Goal: Task Accomplishment & Management: Use online tool/utility

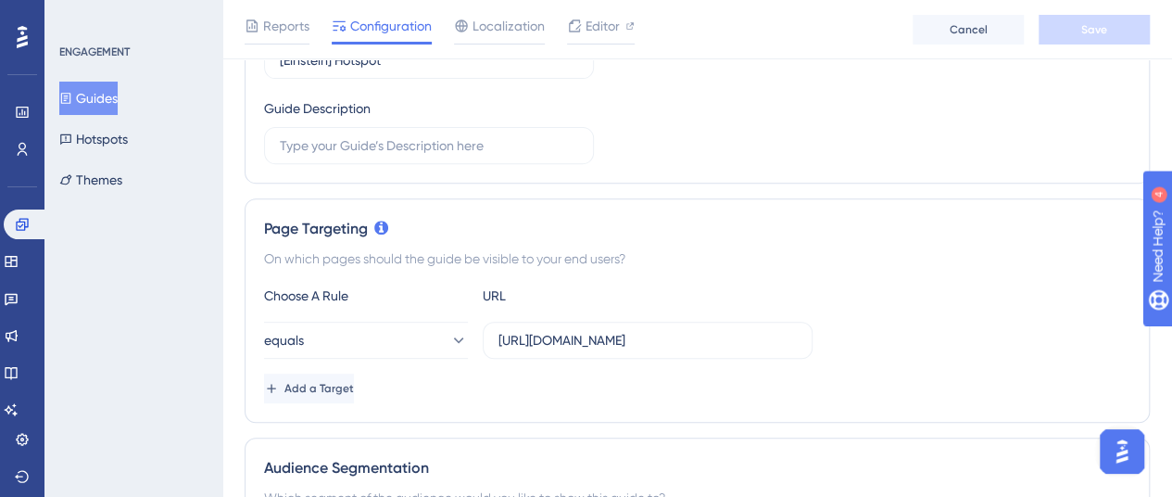
scroll to position [371, 0]
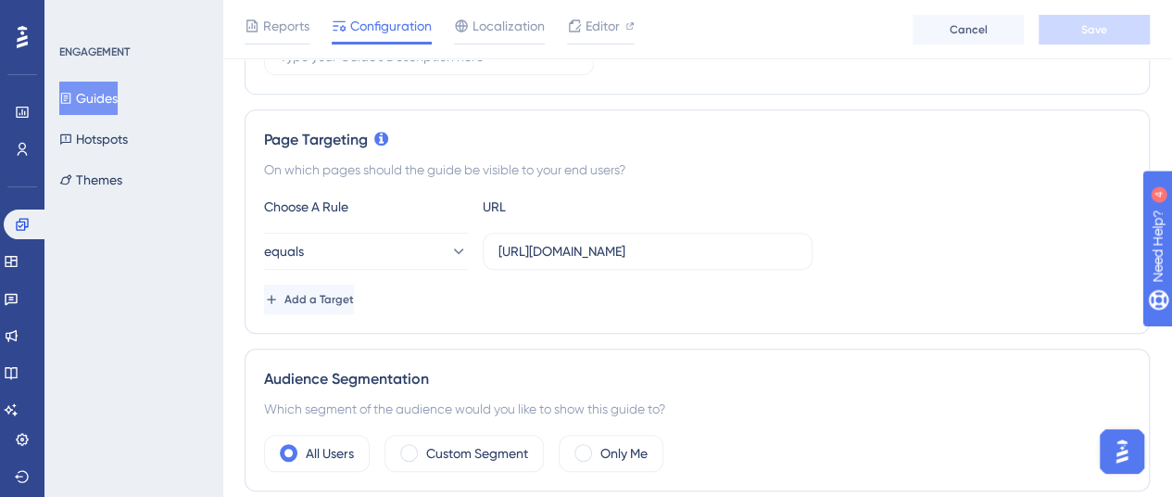
click at [98, 107] on button "Guides" at bounding box center [88, 98] width 58 height 33
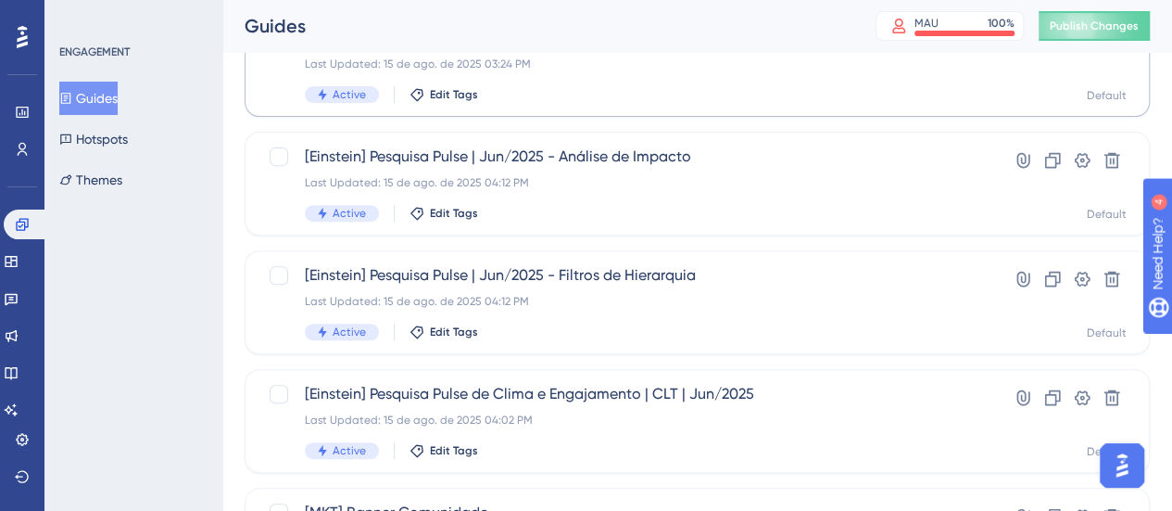
scroll to position [278, 0]
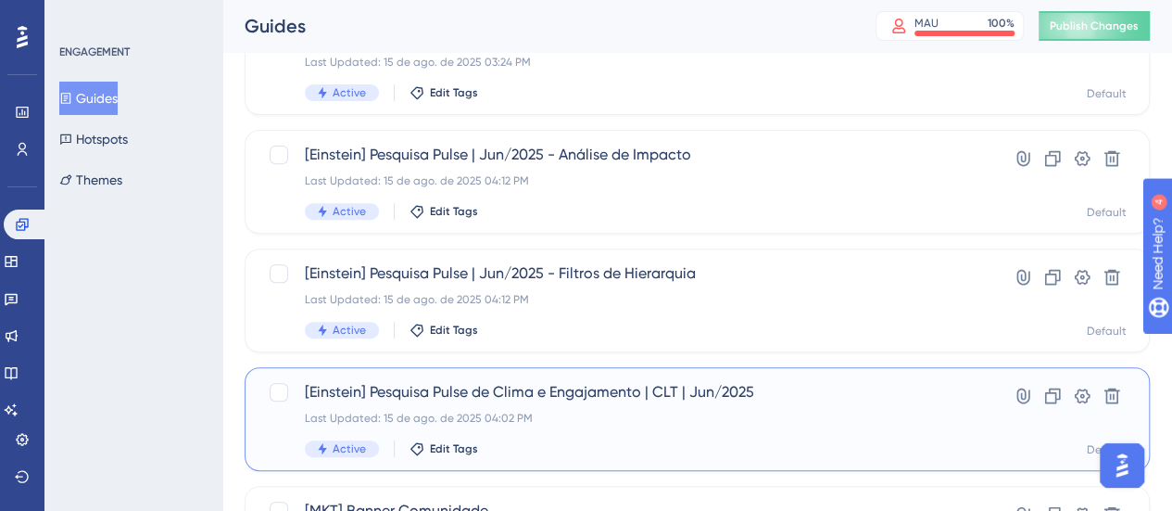
click at [608, 381] on span "[Einstein] Pesquisa Pulse de Clima e Engajamento | CLT | Jun/2025" at bounding box center [623, 392] width 637 height 22
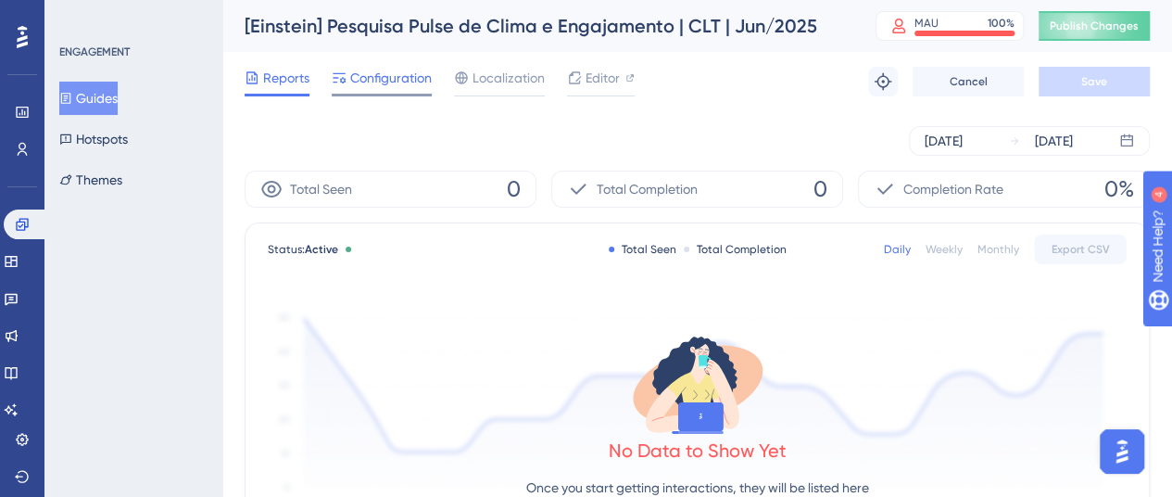
drag, startPoint x: 375, startPoint y: 70, endPoint x: 407, endPoint y: 88, distance: 36.1
click at [375, 71] on span "Configuration" at bounding box center [391, 78] width 82 height 22
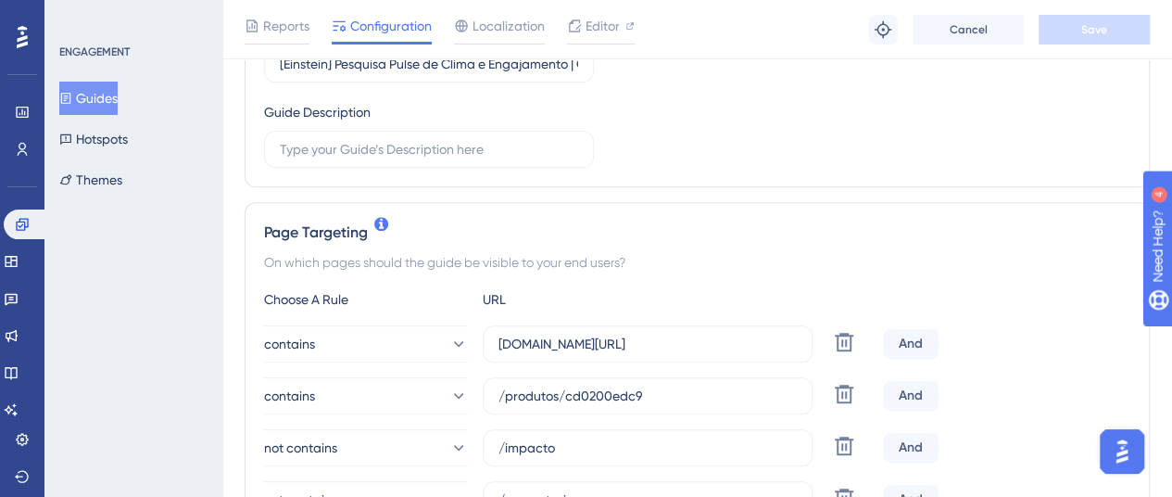
scroll to position [371, 0]
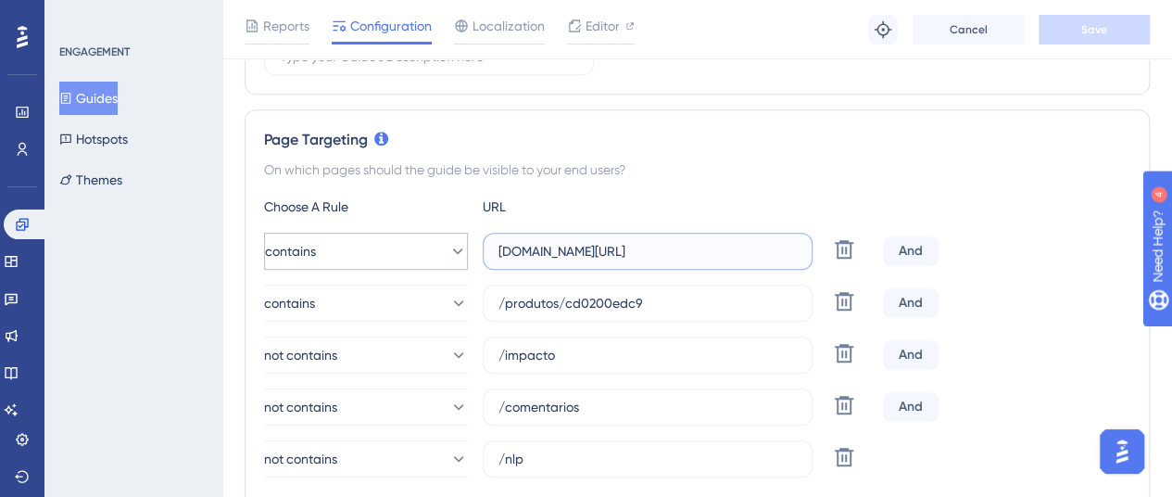
drag, startPoint x: 752, startPoint y: 251, endPoint x: 462, endPoint y: 254, distance: 289.1
click at [462, 254] on div "contains hospitalalberteinstein.pinpeople.com.br/ Delete" at bounding box center [570, 251] width 612 height 37
click at [654, 308] on input "/produtos/cd0200edc9" at bounding box center [648, 303] width 298 height 20
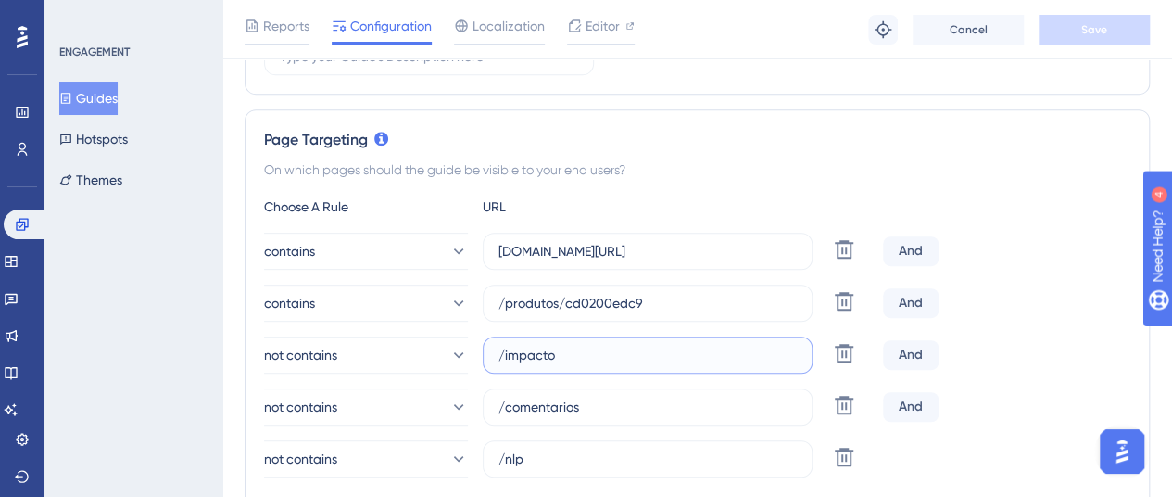
click at [570, 352] on input "/impacto" at bounding box center [648, 355] width 298 height 20
click at [617, 402] on input "/comentarios" at bounding box center [648, 407] width 298 height 20
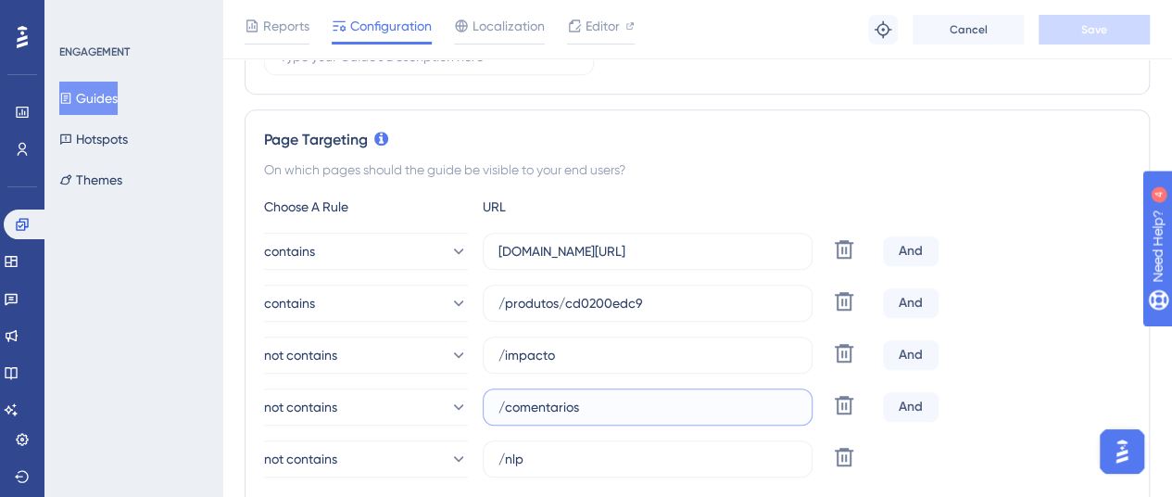
click at [617, 402] on input "/comentarios" at bounding box center [648, 407] width 298 height 20
click at [434, 466] on button "not contains" at bounding box center [366, 458] width 204 height 37
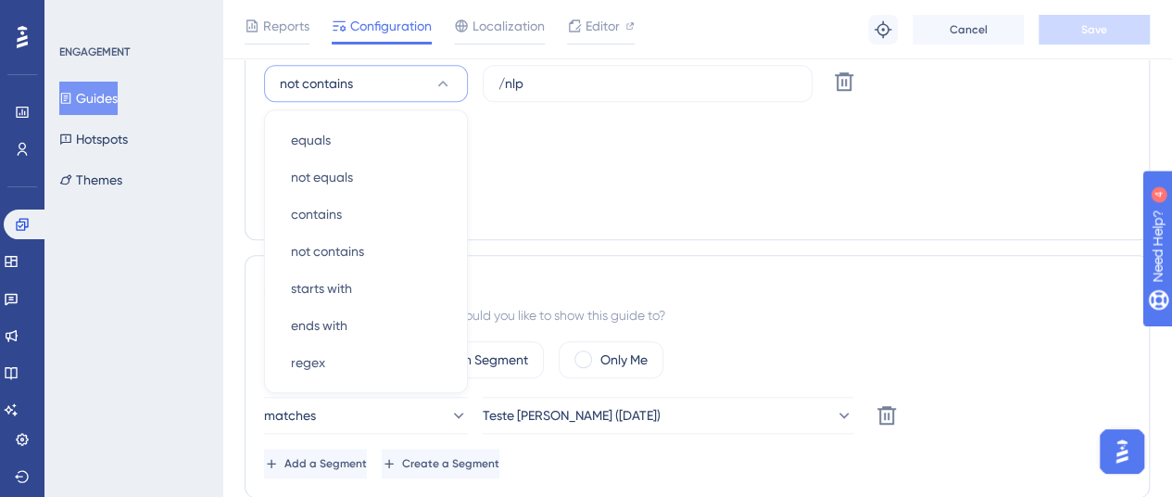
click at [719, 204] on div "Add a Target" at bounding box center [697, 206] width 866 height 30
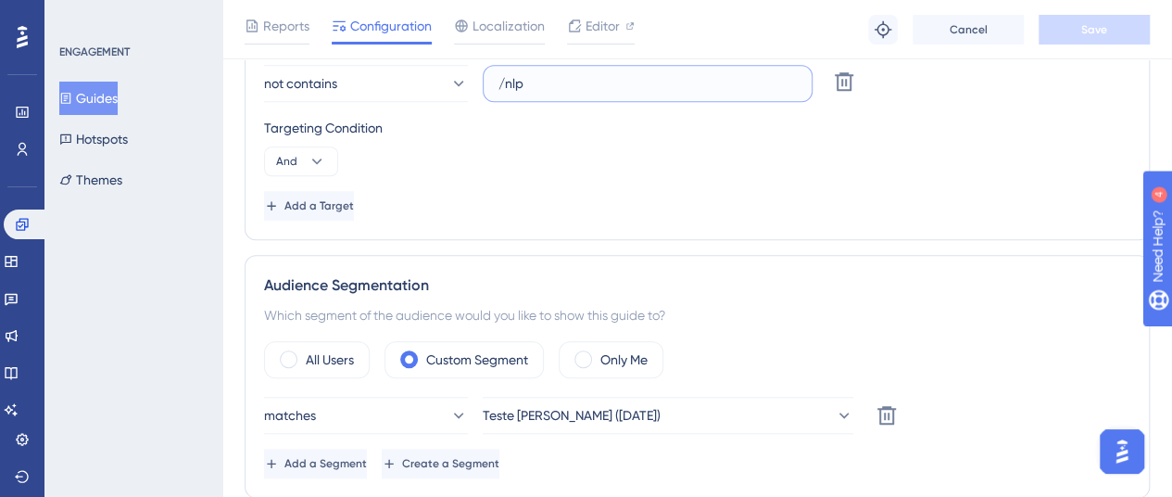
click at [600, 81] on input "/nlp" at bounding box center [648, 83] width 298 height 20
click at [600, 87] on input "/nlp" at bounding box center [648, 83] width 298 height 20
click at [600, 86] on input "/nlp" at bounding box center [648, 83] width 298 height 20
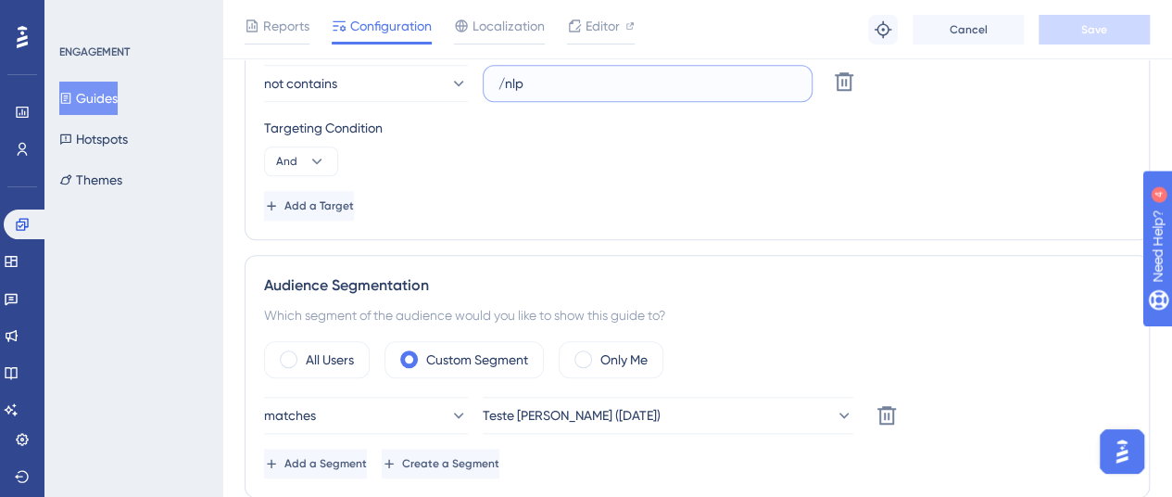
click at [600, 86] on input "/nlp" at bounding box center [648, 83] width 298 height 20
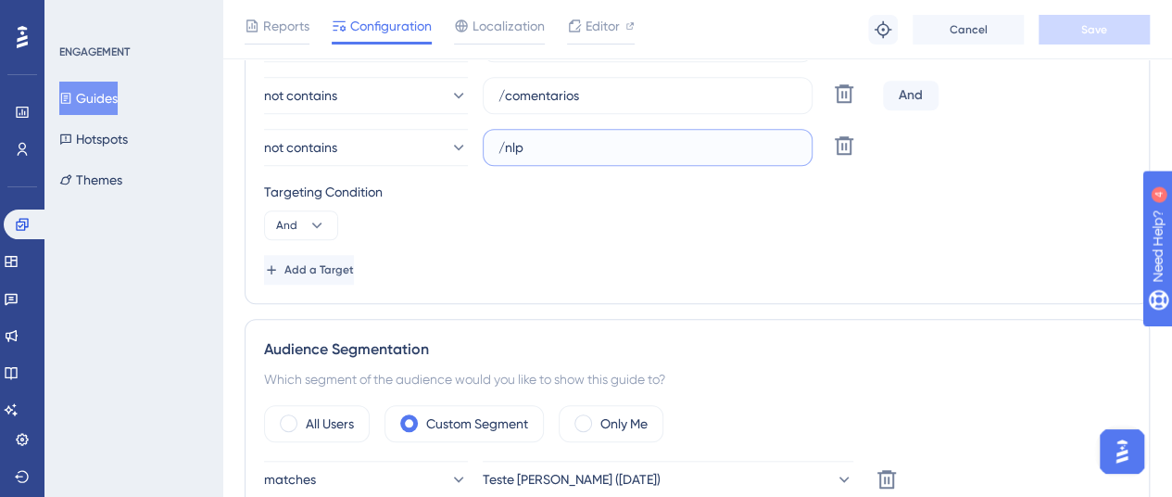
scroll to position [653, 0]
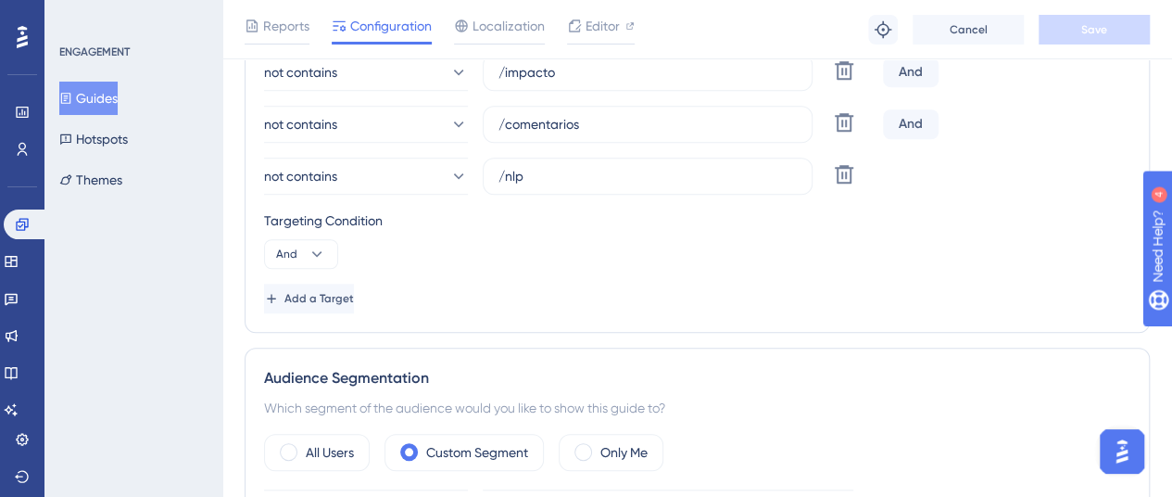
drag, startPoint x: 658, startPoint y: 284, endPoint x: 373, endPoint y: 21, distance: 387.6
click at [656, 284] on div "Add a Target" at bounding box center [697, 299] width 866 height 30
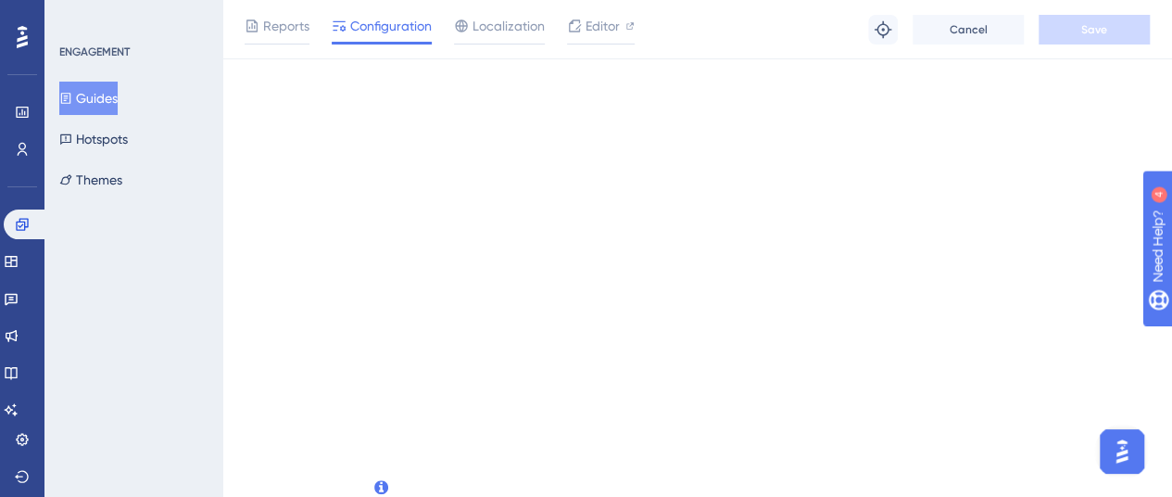
scroll to position [0, 0]
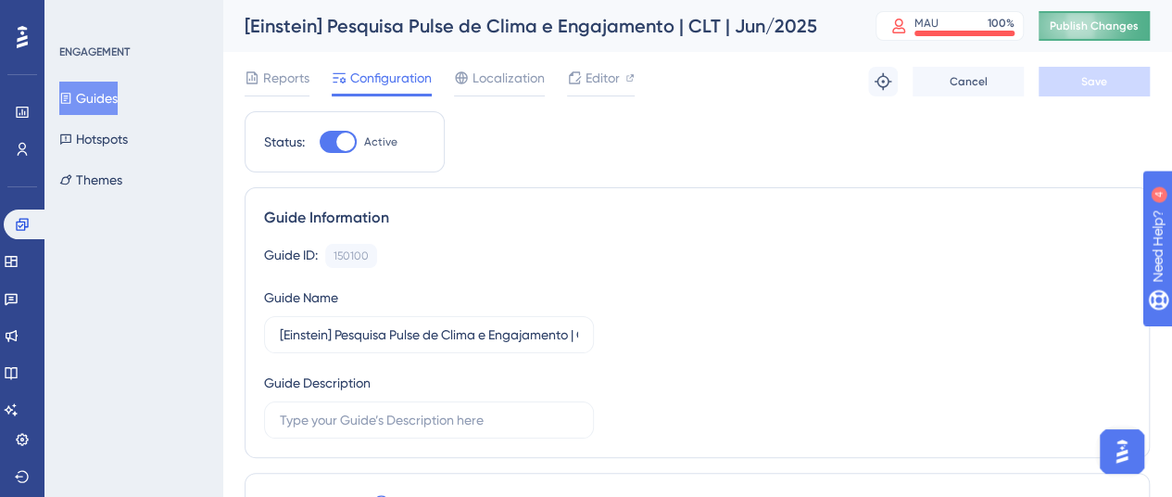
click at [1108, 32] on span "Publish Changes" at bounding box center [1094, 26] width 89 height 15
click at [1124, 36] on button "Publish Changes" at bounding box center [1094, 26] width 111 height 30
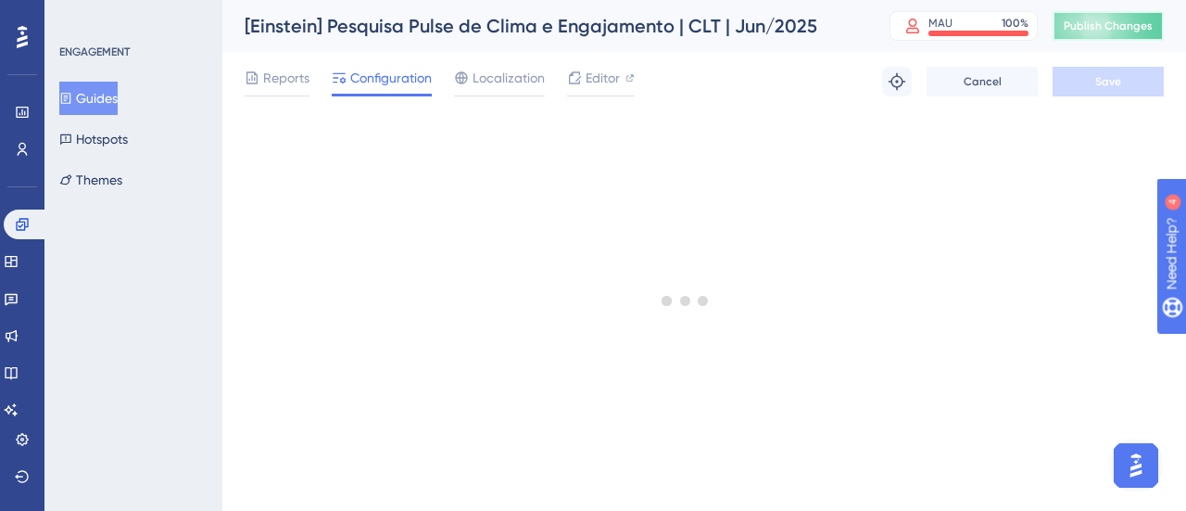
drag, startPoint x: 1121, startPoint y: 24, endPoint x: 907, endPoint y: 38, distance: 214.5
click at [1119, 26] on span "Publish Changes" at bounding box center [1108, 26] width 89 height 15
